Goal: Check status: Check status

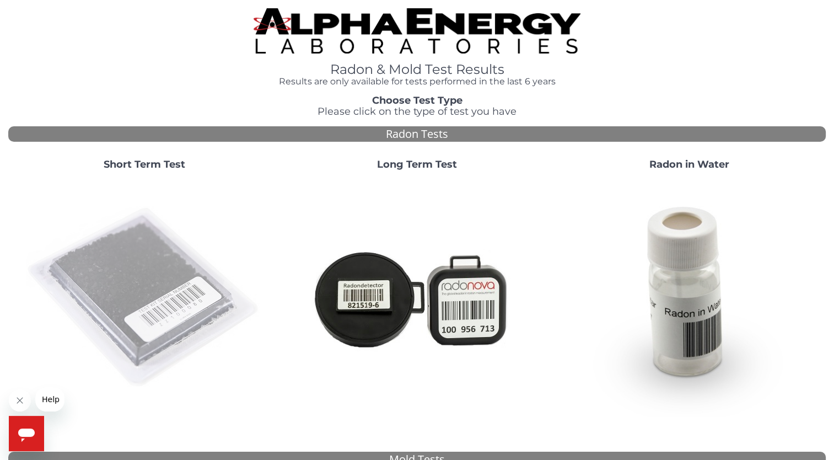
click at [189, 280] on img at bounding box center [144, 297] width 237 height 237
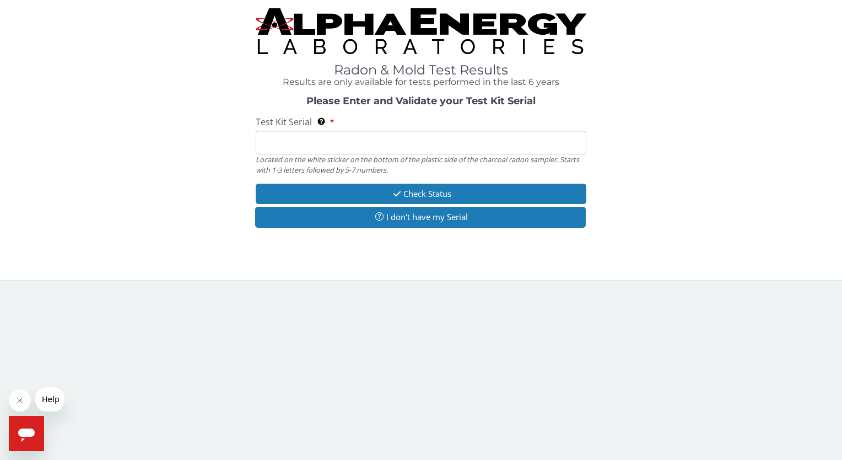
click at [325, 138] on input "Test Kit Serial Located on the white sticker on the bottom of the plastic side …" at bounding box center [421, 143] width 330 height 24
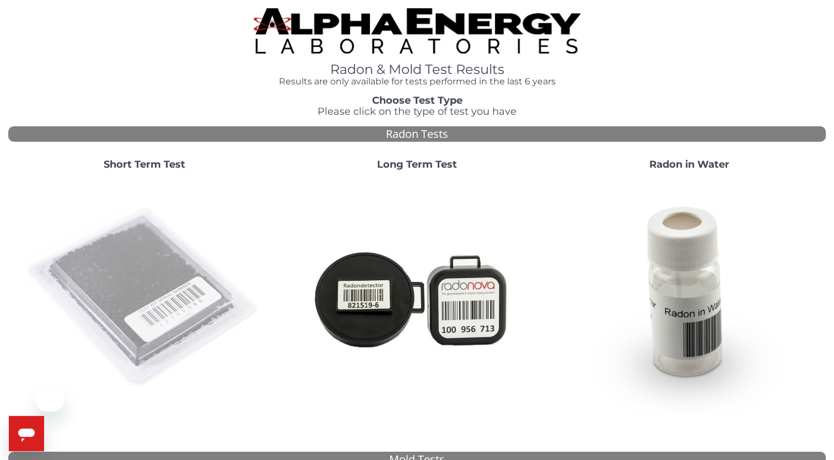
click at [156, 280] on img at bounding box center [144, 297] width 237 height 237
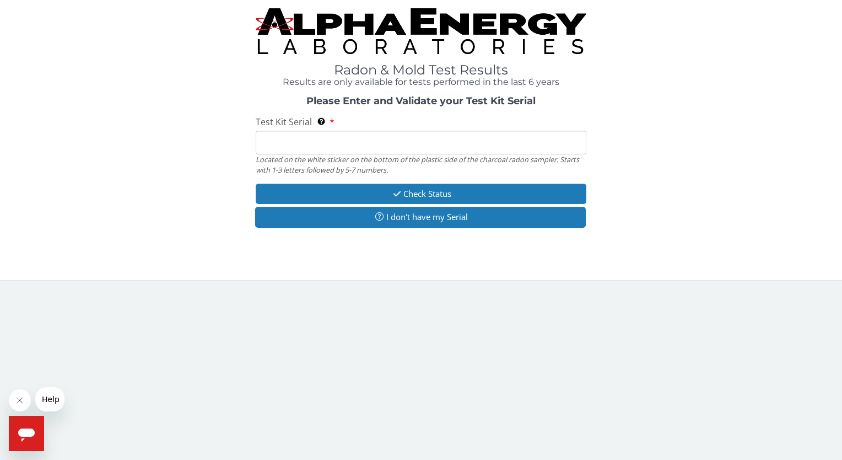
click at [310, 147] on input "Test Kit Serial Located on the white sticker on the bottom of the plastic side …" at bounding box center [421, 143] width 330 height 24
type input "aa738450"
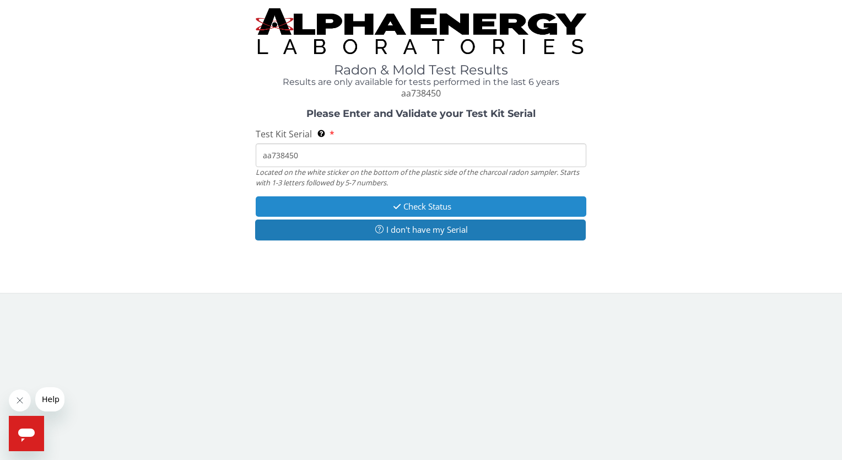
click at [404, 204] on button "Check Status" at bounding box center [421, 206] width 330 height 20
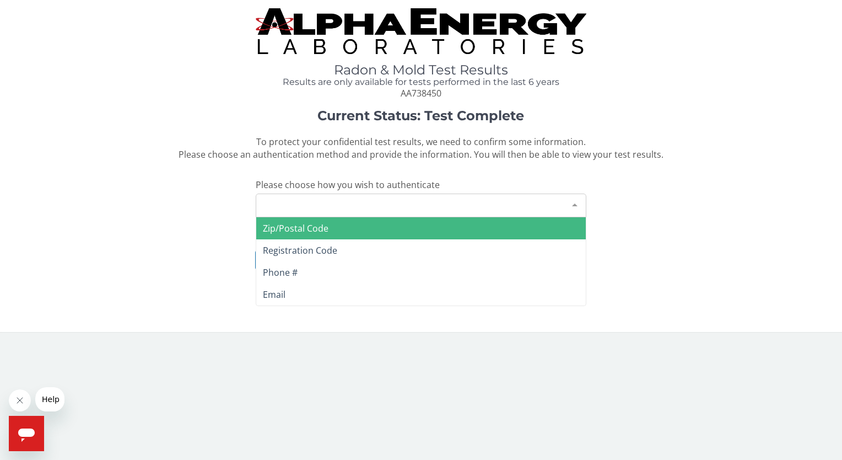
click at [326, 204] on div "Please make a selection" at bounding box center [421, 205] width 330 height 24
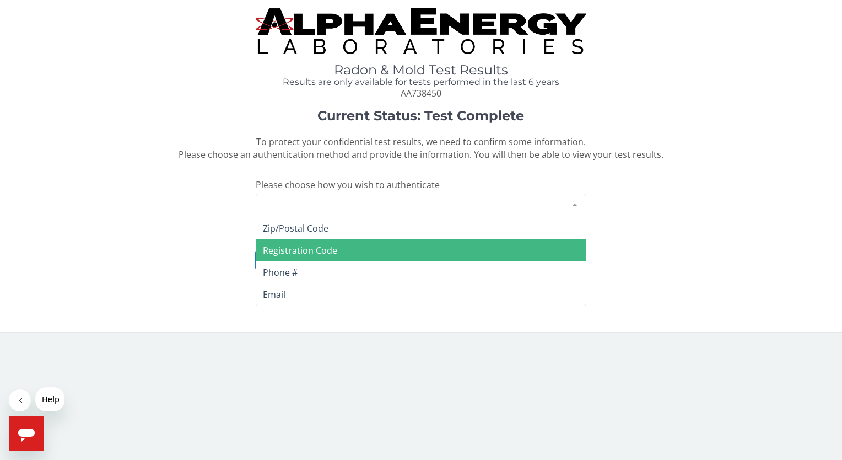
click at [327, 247] on span "Registration Code" at bounding box center [300, 250] width 74 height 12
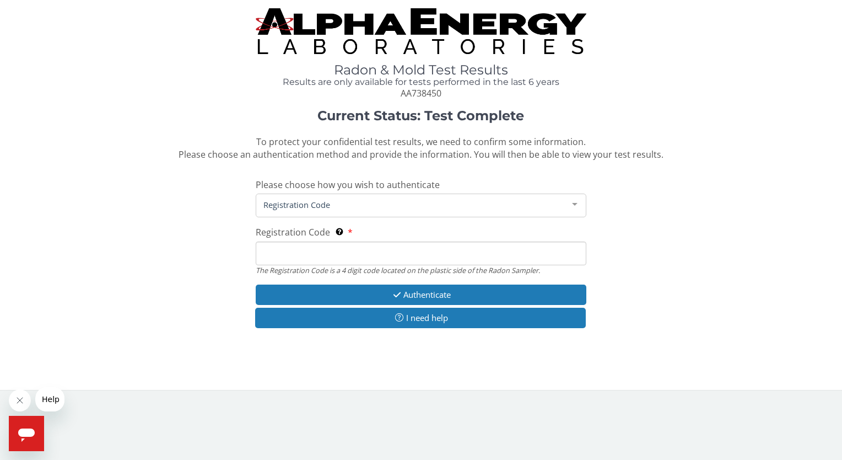
click at [327, 248] on input "Registration Code The Registration Code is a 4 digit code located on the plasti…" at bounding box center [421, 253] width 330 height 24
type input "e399"
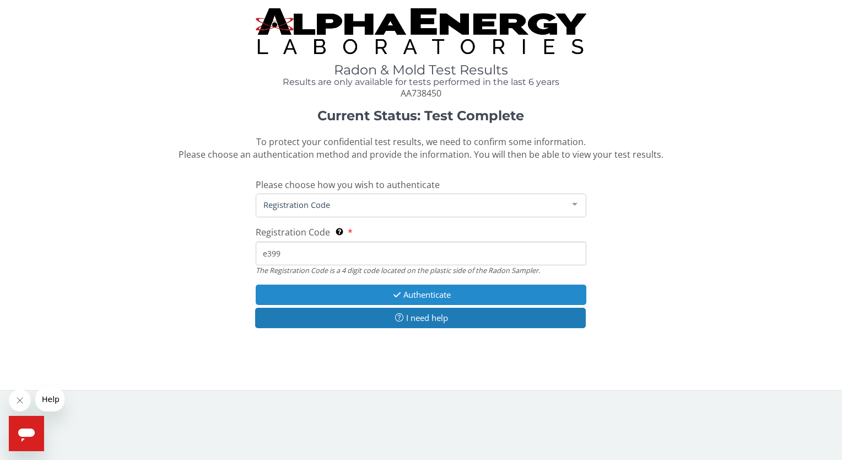
click at [417, 295] on button "Authenticate" at bounding box center [421, 294] width 330 height 20
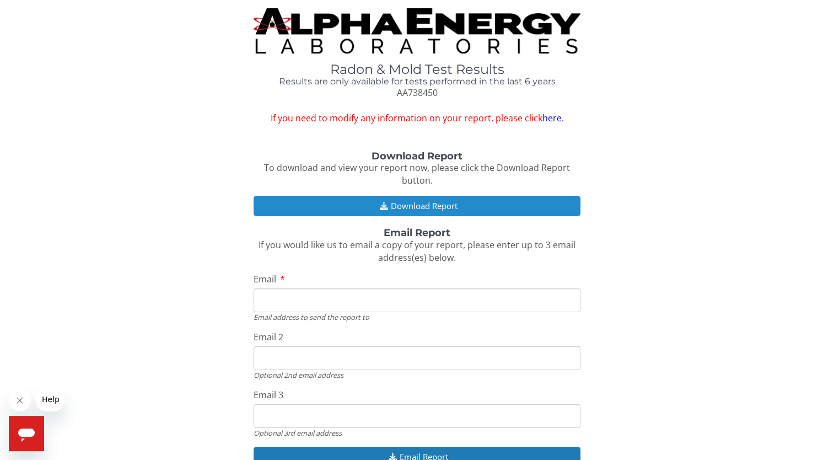
click at [474, 207] on button "Download Report" at bounding box center [416, 206] width 327 height 20
